Goal: Transaction & Acquisition: Purchase product/service

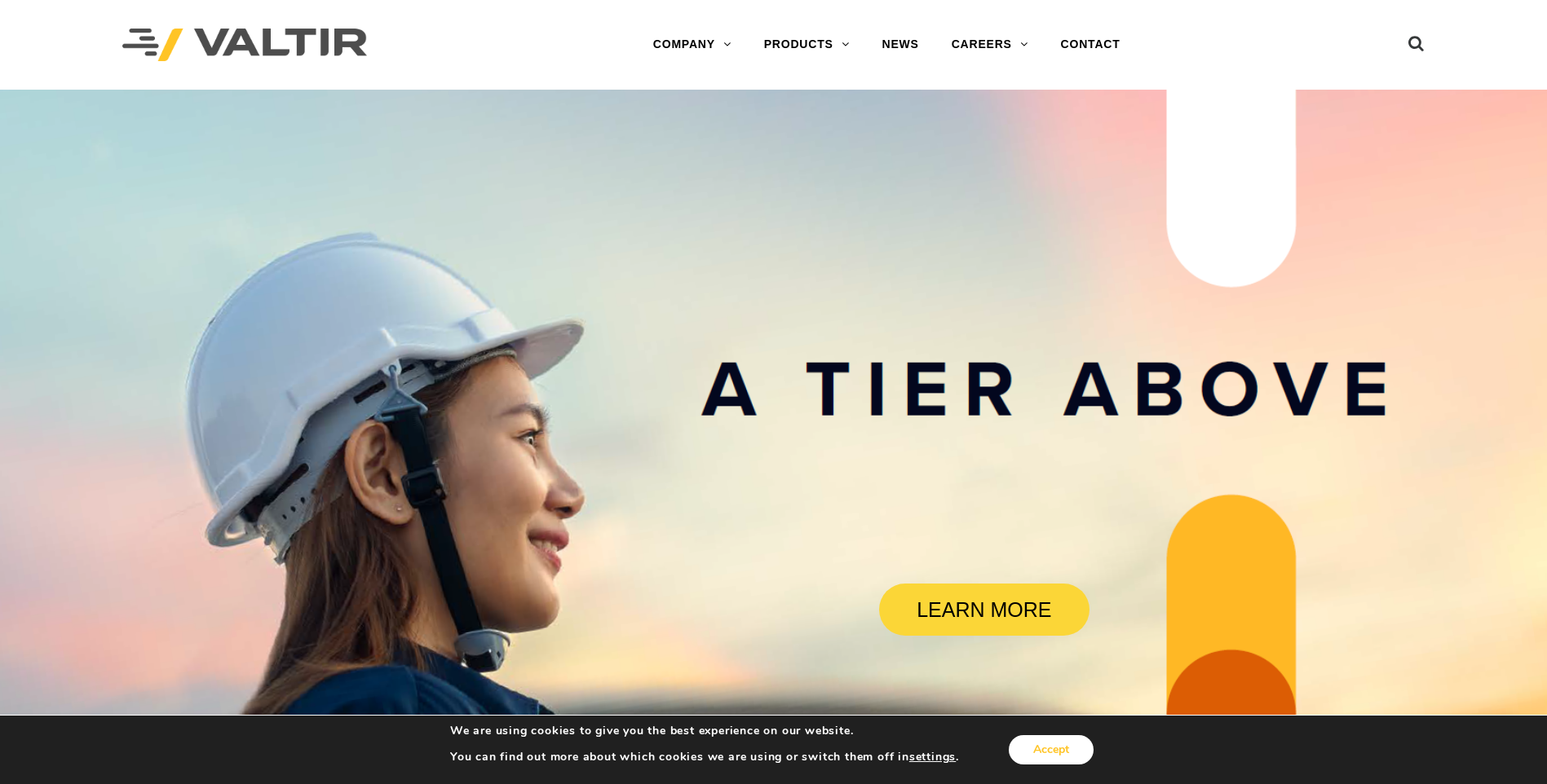
click at [1067, 756] on button "Accept" at bounding box center [1051, 750] width 85 height 29
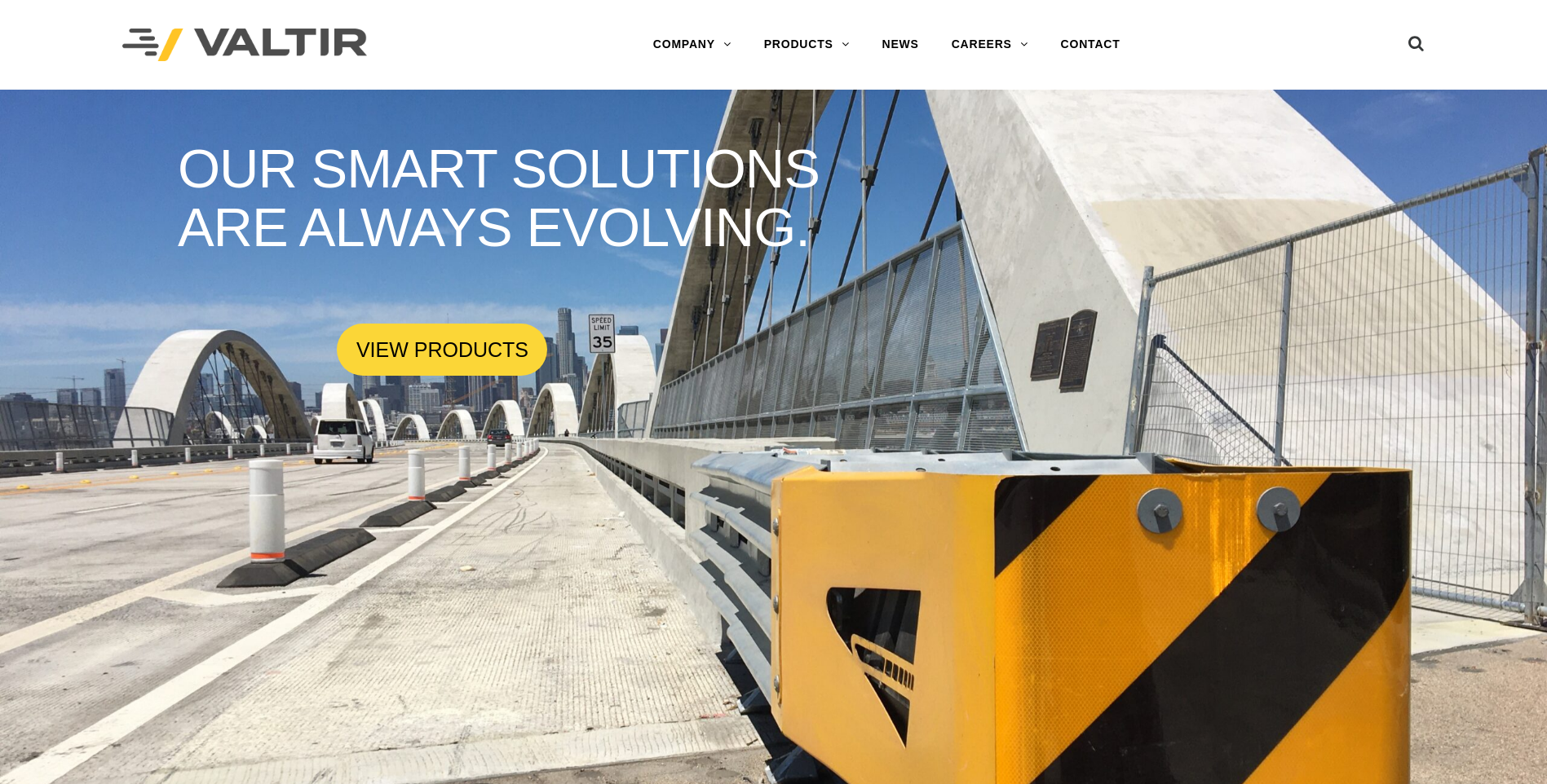
click at [155, 44] on img at bounding box center [245, 45] width 245 height 34
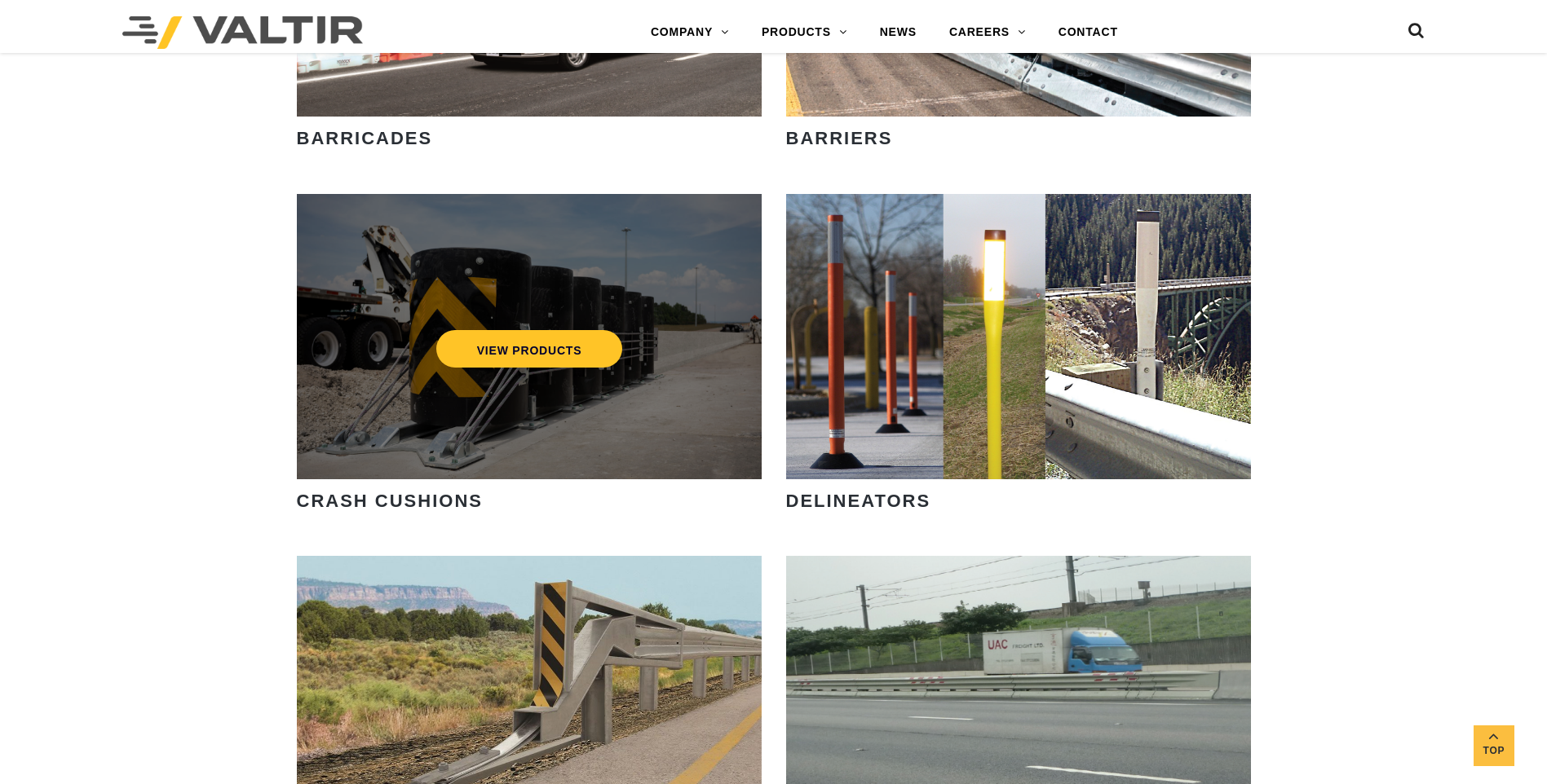
scroll to position [1305, 0]
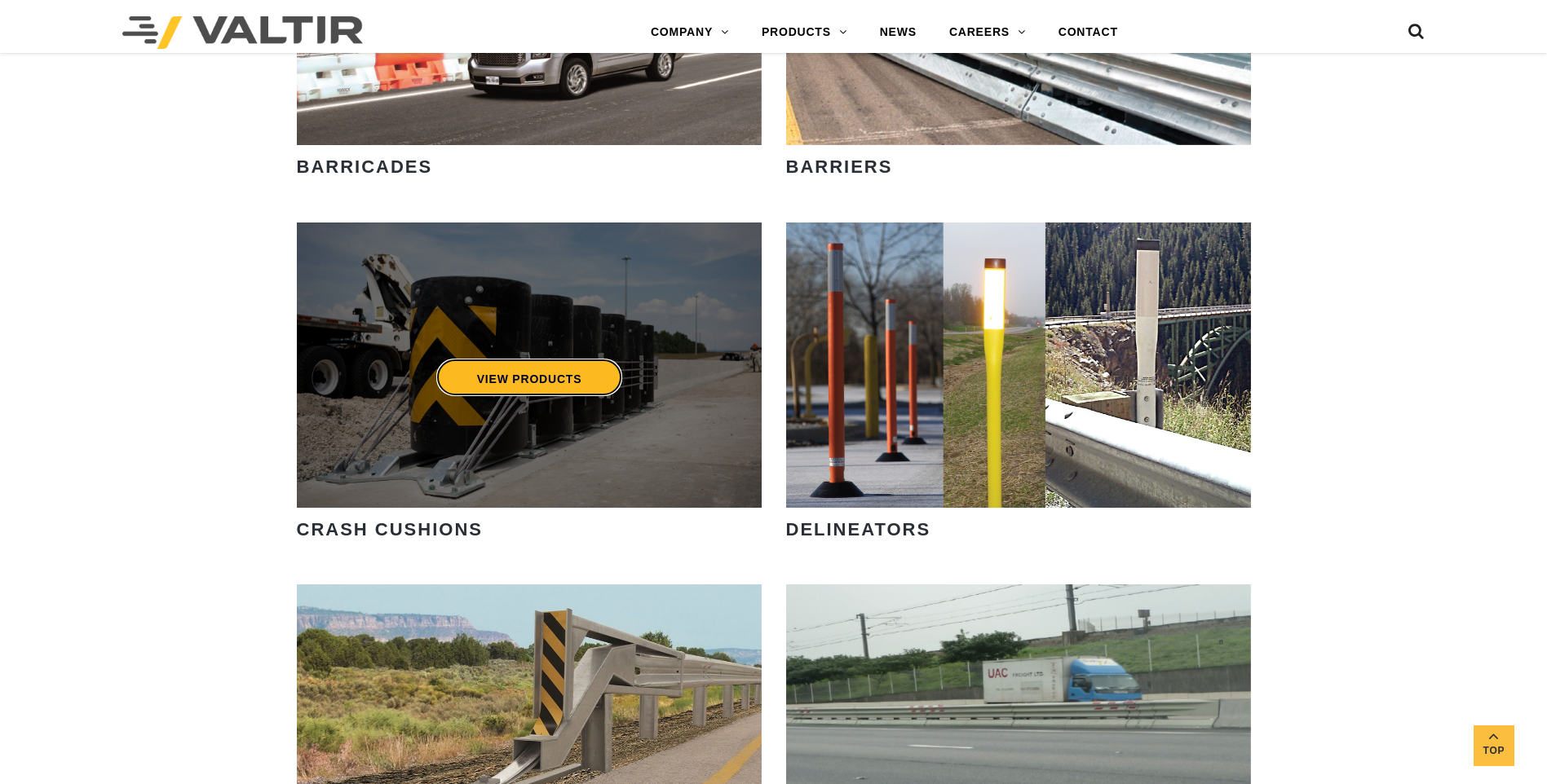
click at [536, 368] on link "VIEW PRODUCTS" at bounding box center [528, 377] width 186 height 37
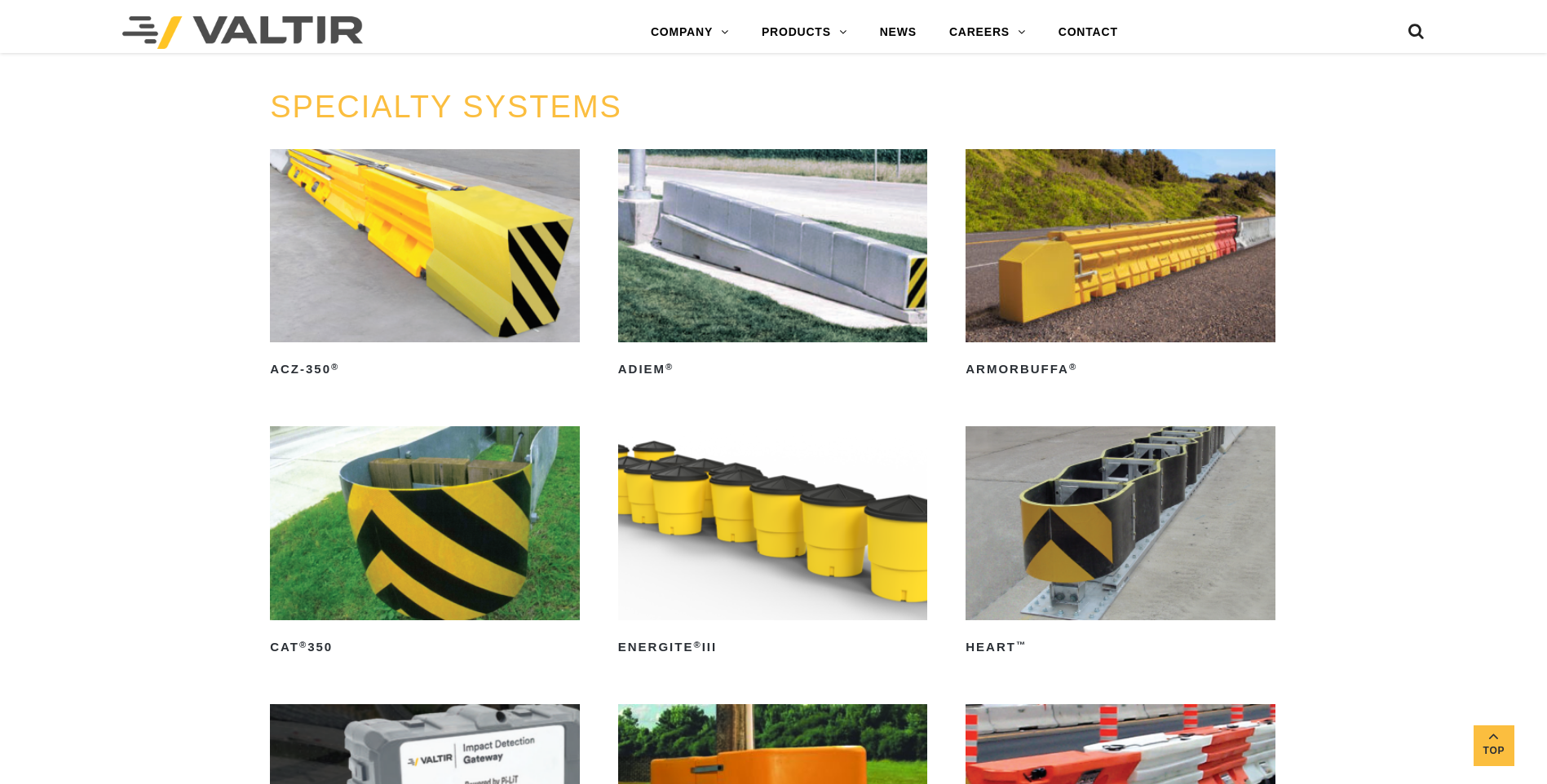
scroll to position [4565, 0]
